Goal: Task Accomplishment & Management: Complete application form

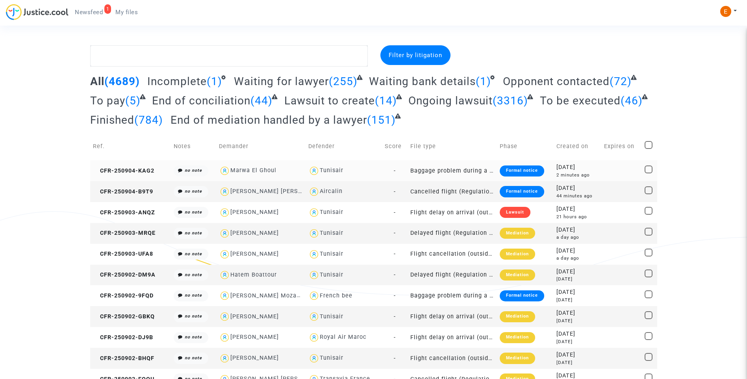
click at [528, 169] on div "Formal notice" at bounding box center [522, 170] width 45 height 11
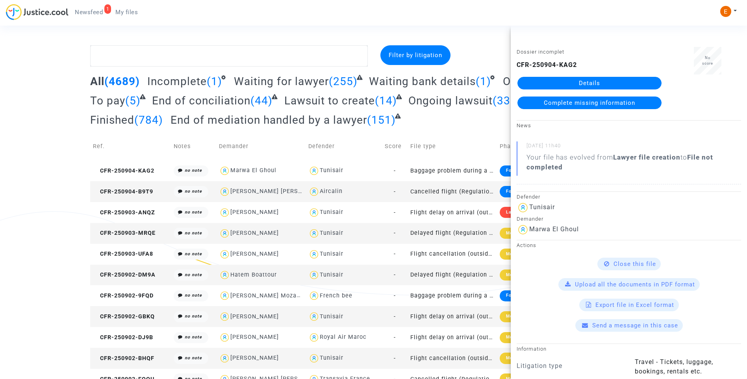
click at [585, 85] on link "Details" at bounding box center [590, 83] width 144 height 13
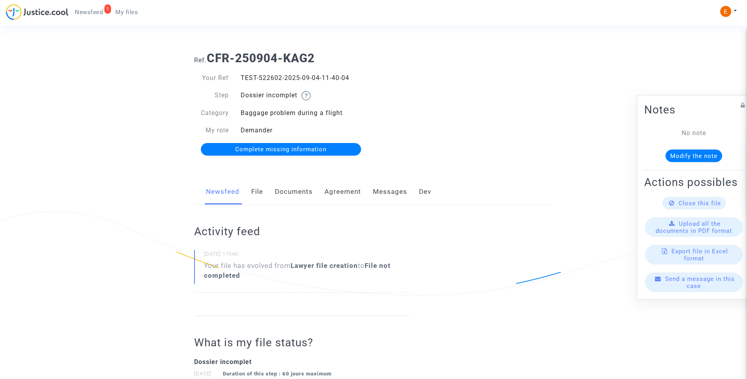
click at [286, 194] on link "Documents" at bounding box center [294, 192] width 38 height 26
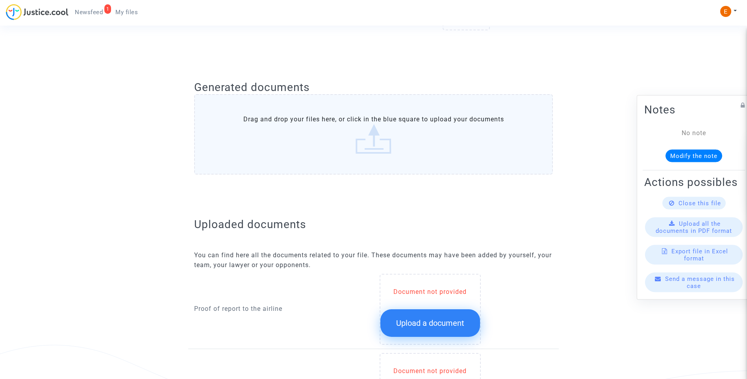
scroll to position [354, 0]
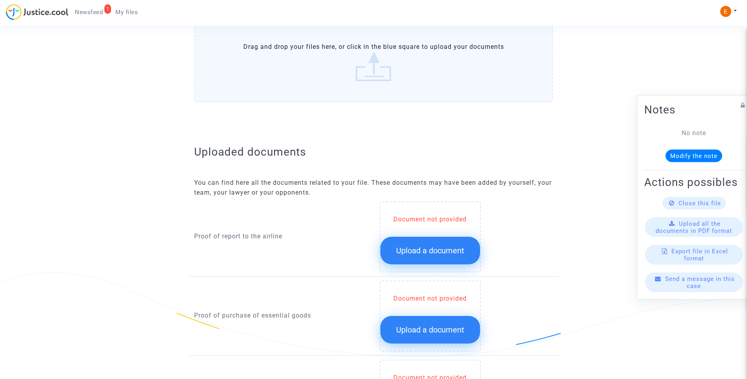
click at [456, 250] on span "Upload a document" at bounding box center [430, 250] width 68 height 9
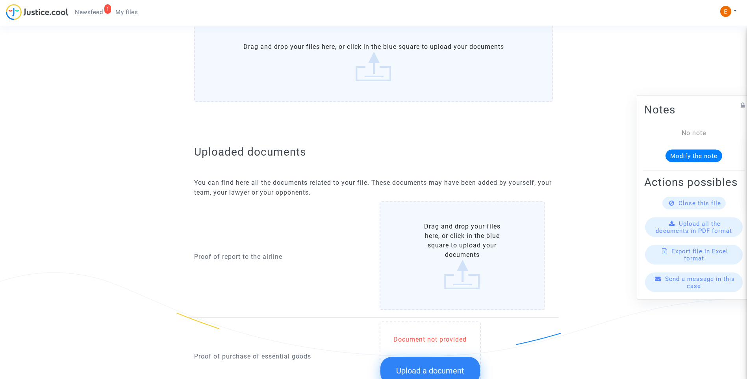
click at [452, 371] on span "Upload a document" at bounding box center [430, 370] width 68 height 9
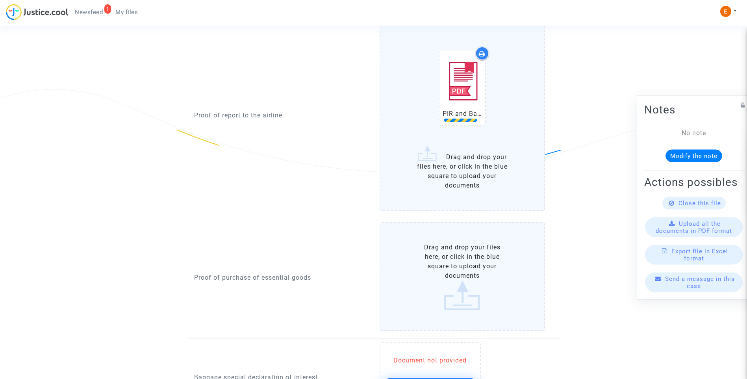
scroll to position [551, 0]
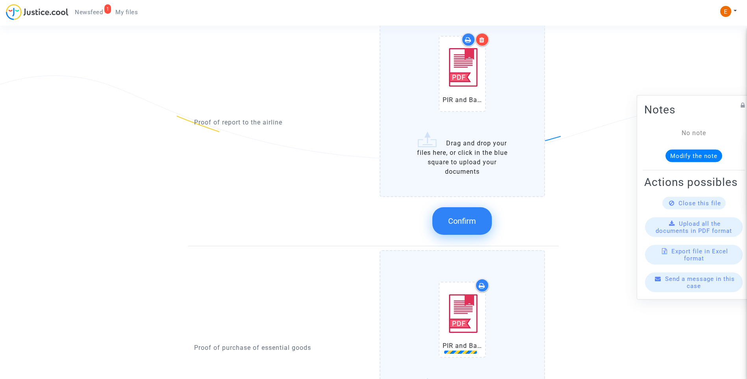
click at [478, 230] on button "Confirm" at bounding box center [461, 221] width 59 height 28
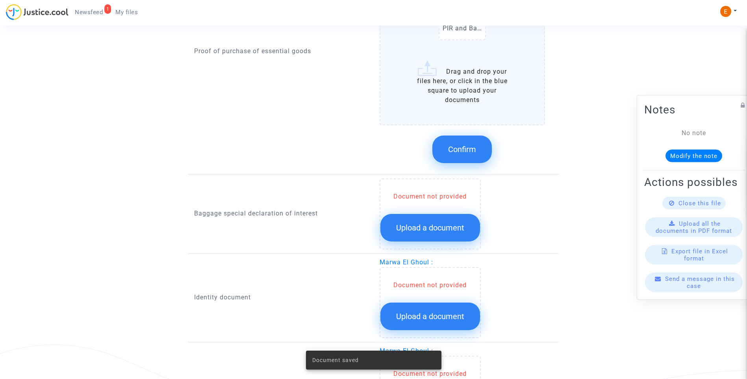
scroll to position [670, 0]
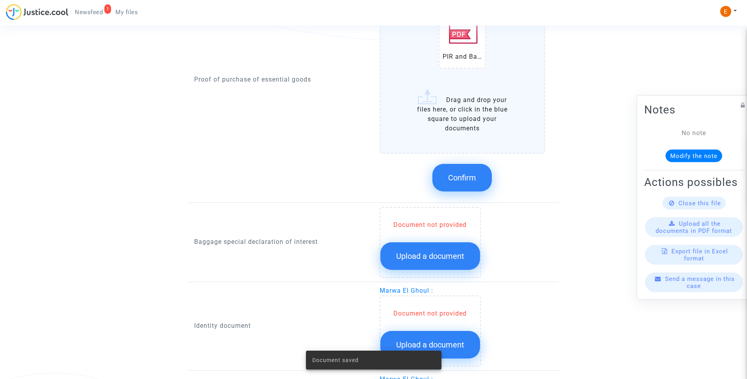
click at [469, 178] on span "Confirm" at bounding box center [462, 177] width 28 height 9
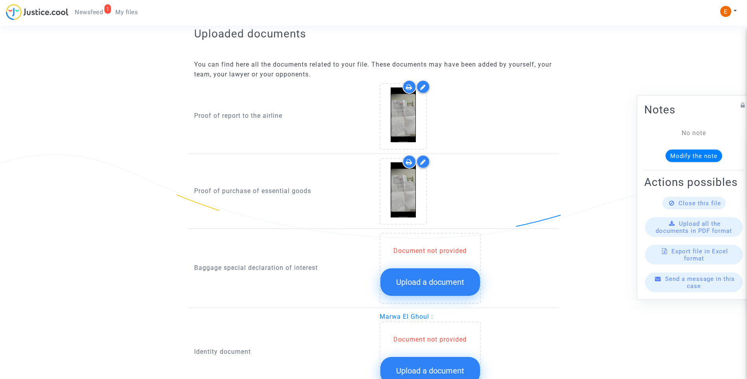
scroll to position [433, 0]
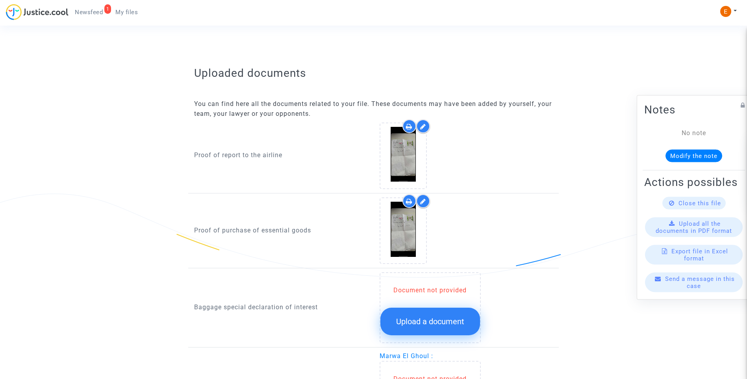
drag, startPoint x: 433, startPoint y: 324, endPoint x: 437, endPoint y: 323, distance: 4.1
click at [437, 323] on span "Upload a document" at bounding box center [430, 321] width 68 height 9
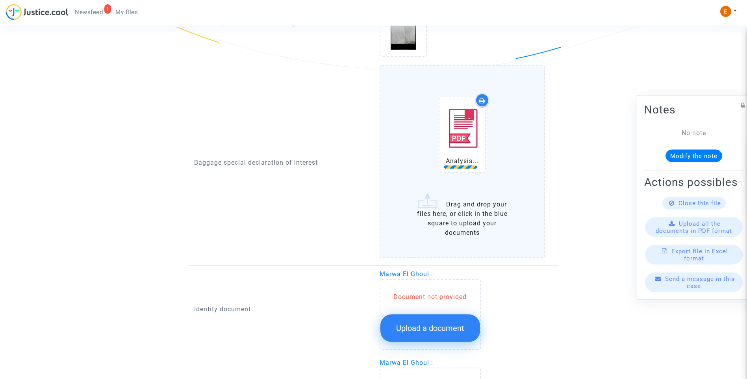
scroll to position [670, 0]
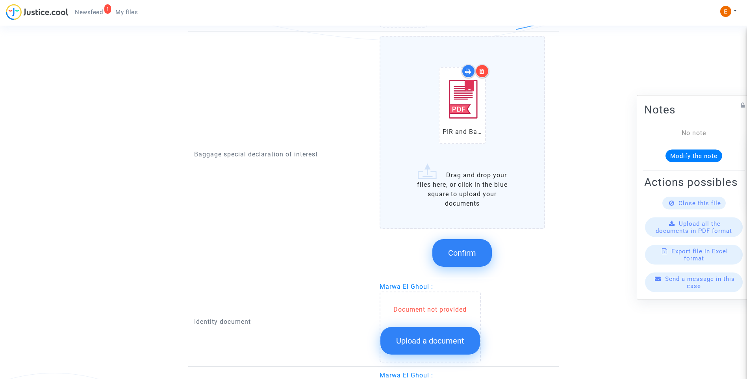
click at [458, 254] on span "Confirm" at bounding box center [462, 252] width 28 height 9
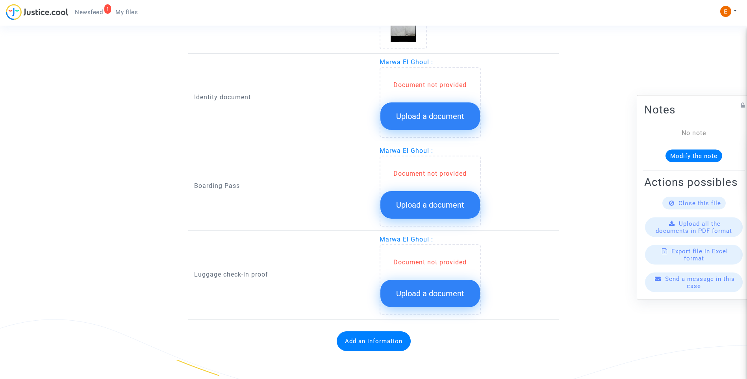
scroll to position [723, 0]
click at [411, 143] on div "Proof of report to the airline Proof of purchase of essential goods Baggage spe…" at bounding box center [373, 76] width 359 height 487
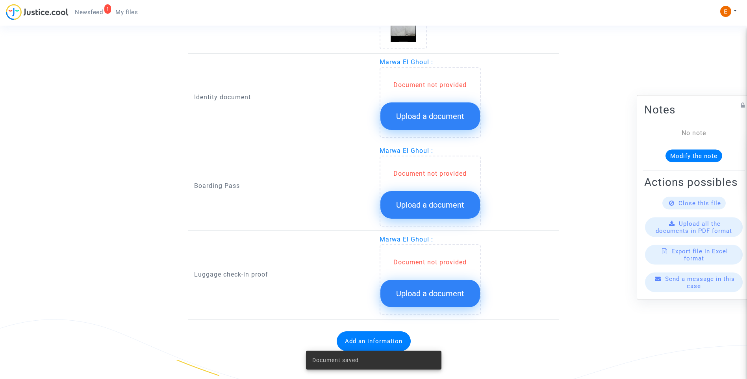
click at [445, 212] on button "Upload a document" at bounding box center [430, 205] width 100 height 28
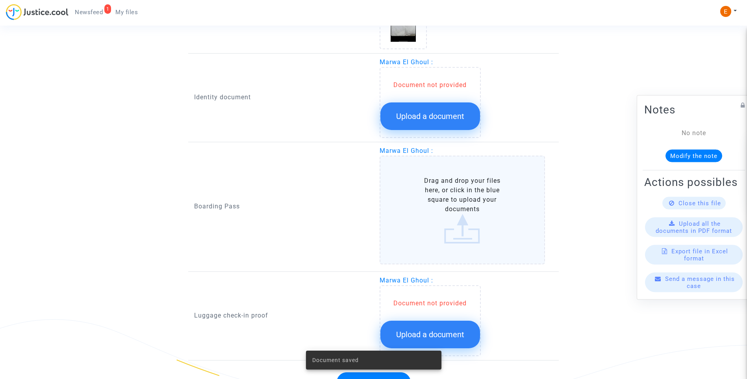
click at [457, 119] on span "Upload a document" at bounding box center [430, 115] width 68 height 9
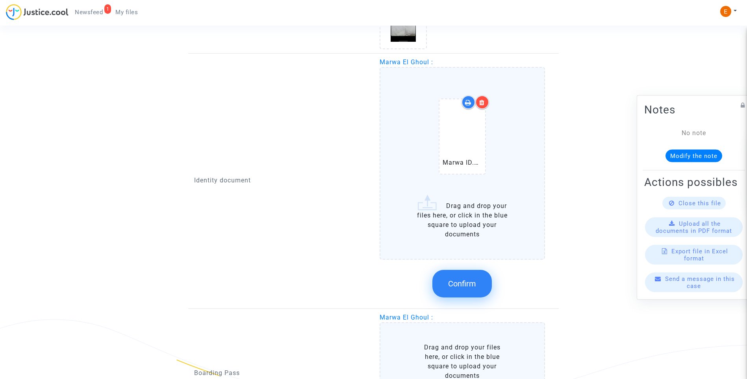
click at [469, 286] on span "Confirm" at bounding box center [462, 283] width 28 height 9
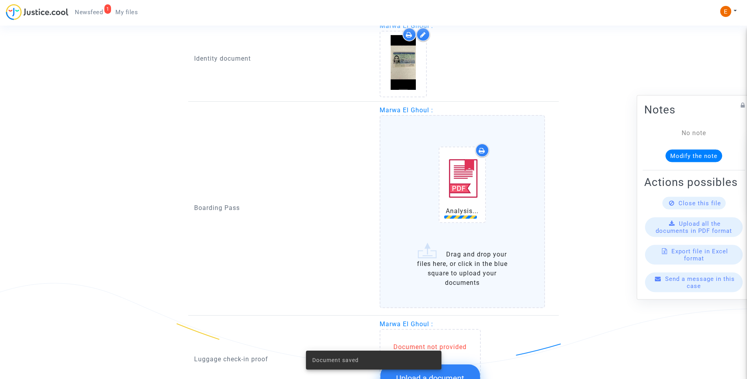
scroll to position [841, 0]
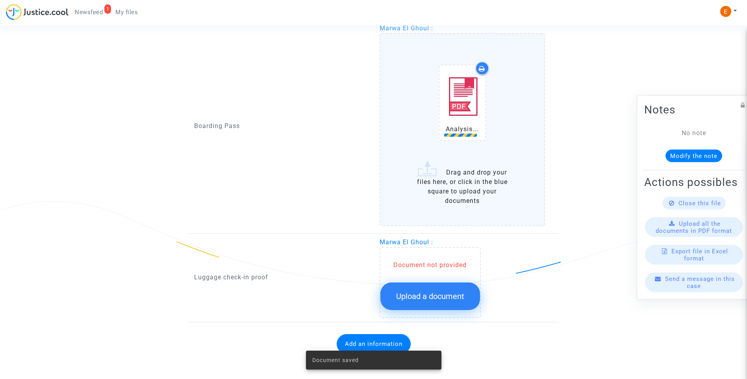
click at [456, 296] on span "Upload a document" at bounding box center [430, 295] width 68 height 9
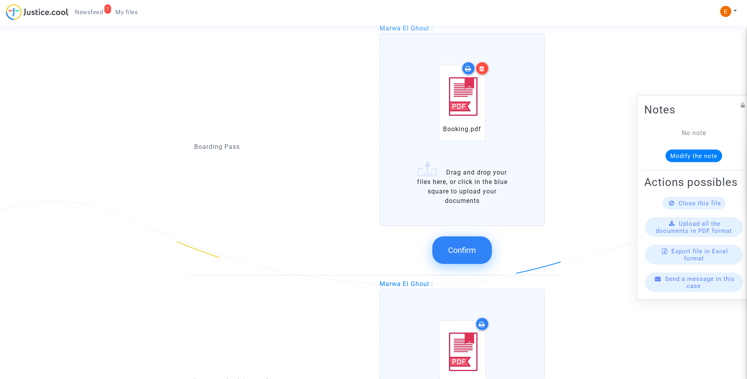
drag, startPoint x: 474, startPoint y: 258, endPoint x: 423, endPoint y: 251, distance: 51.4
click at [474, 258] on button "Confirm" at bounding box center [461, 250] width 59 height 28
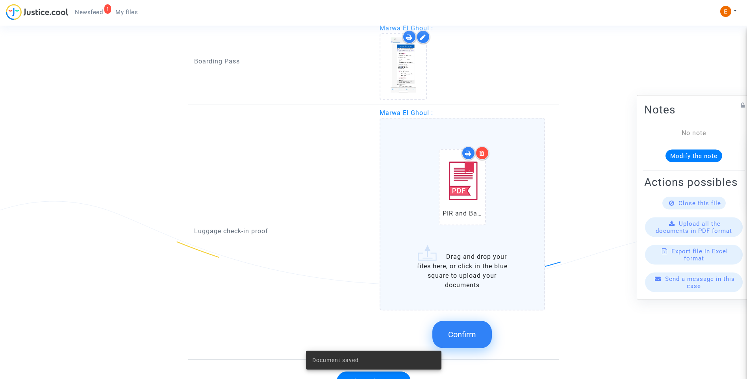
click at [466, 334] on span "Confirm" at bounding box center [462, 334] width 28 height 9
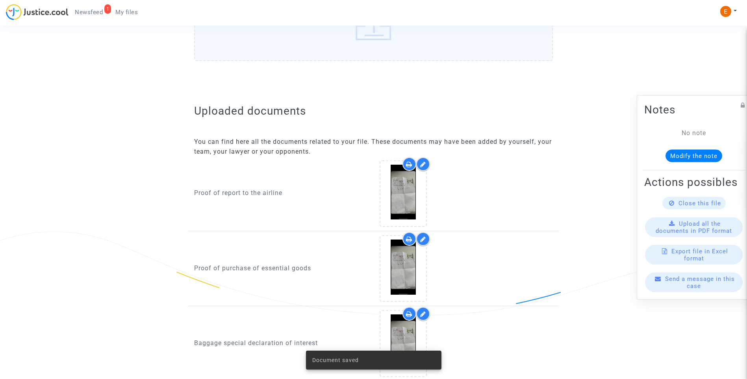
scroll to position [316, 0]
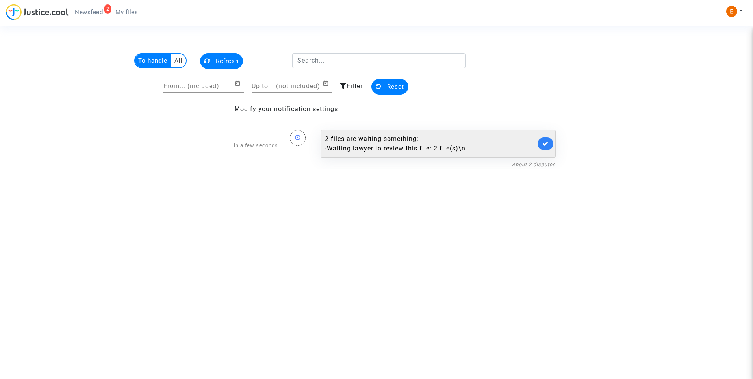
click at [405, 149] on div "- Waiting lawyer to review this file: 2 file(s)\n" at bounding box center [430, 148] width 211 height 9
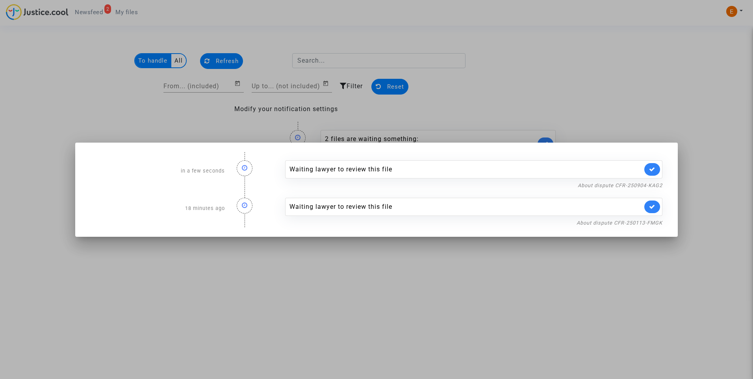
click at [616, 70] on div at bounding box center [376, 189] width 753 height 379
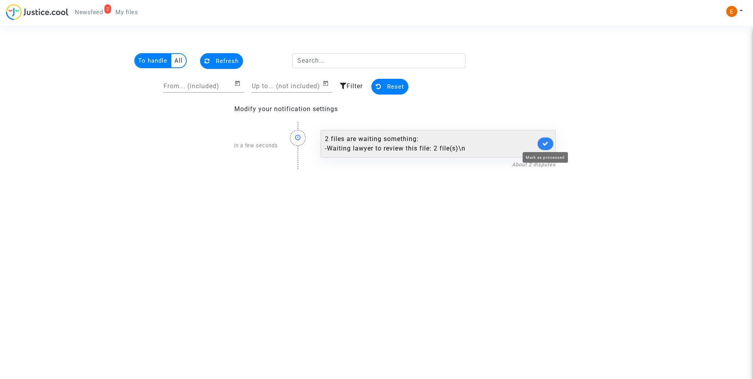
click at [545, 143] on icon at bounding box center [545, 144] width 6 height 6
